Goal: Task Accomplishment & Management: Manage account settings

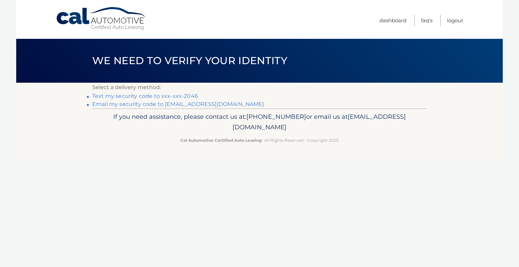
click at [163, 97] on link "Text my security code to xxx-xxx-2046" at bounding box center [145, 96] width 106 height 6
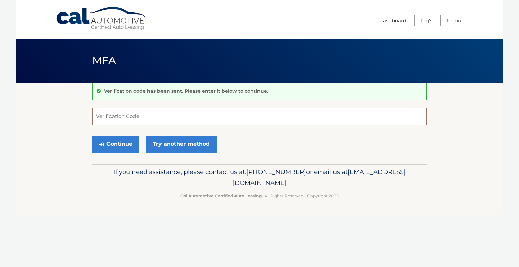
click at [153, 112] on input "Verification Code" at bounding box center [259, 116] width 334 height 17
click at [120, 141] on button "Continue" at bounding box center [115, 144] width 47 height 17
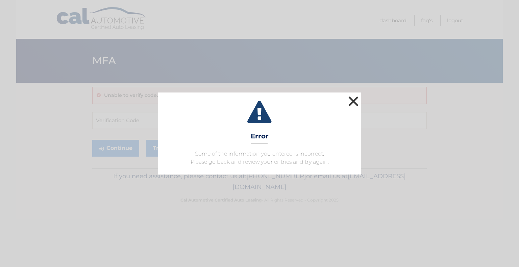
click at [351, 102] on button "×" at bounding box center [354, 102] width 14 height 14
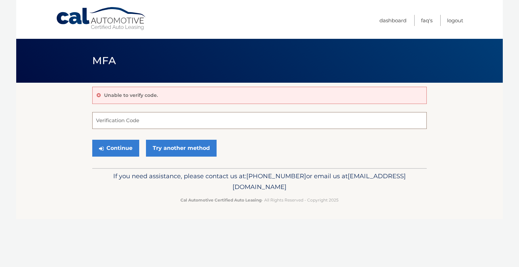
click at [152, 118] on input "Verification Code" at bounding box center [259, 120] width 334 height 17
type input "312110"
click at [127, 151] on button "Continue" at bounding box center [115, 148] width 47 height 17
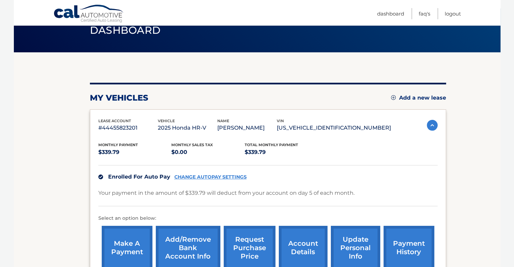
scroll to position [116, 0]
